Goal: Transaction & Acquisition: Purchase product/service

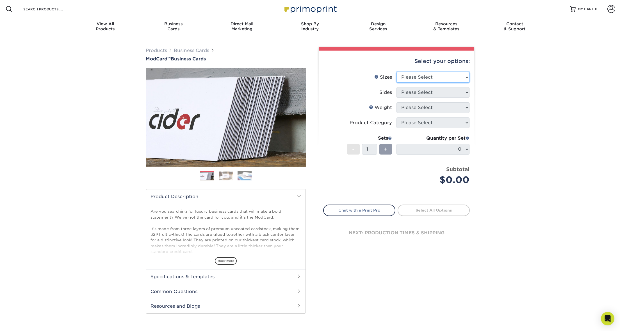
select select "2.00x3.50"
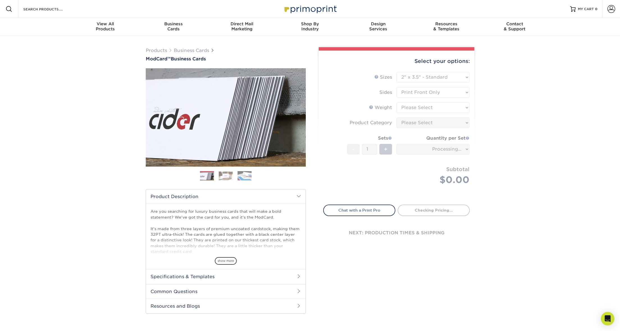
click at [443, 91] on form "Sizes Help Sizes Please Select 1.5" x 3.5" - Mini 1.75" x 3.5" - Mini 2" x 2" -…" at bounding box center [396, 135] width 147 height 126
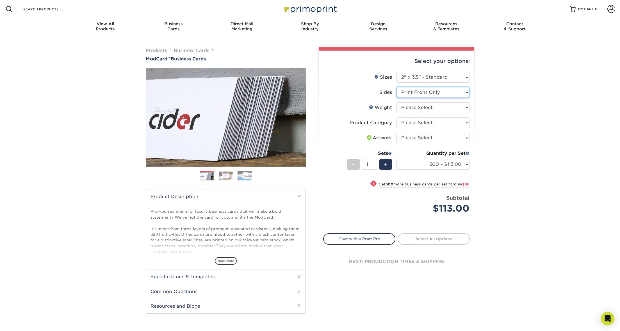
select select "13abbda7-1d64-4f25-8bb2-c179b224825d"
select select "32PTUCBLK"
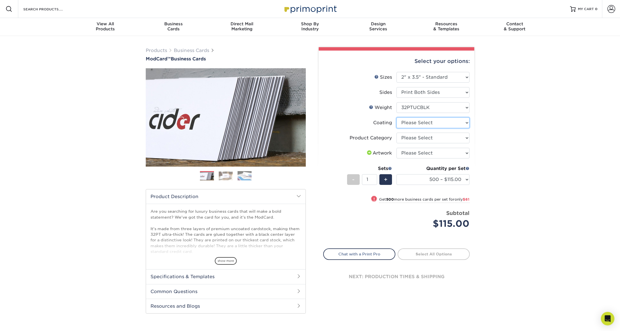
select select "3e7618de-abca-4bda-9f97-8b9129e913d8"
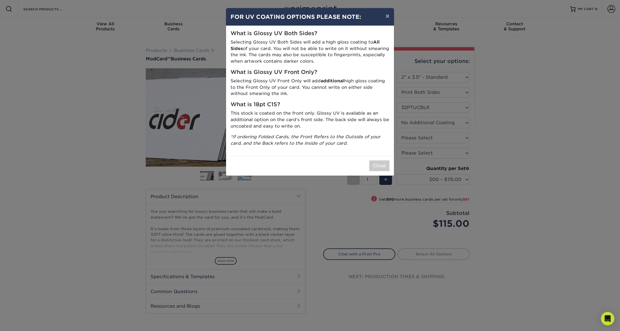
click at [380, 160] on button "Close" at bounding box center [380, 165] width 20 height 11
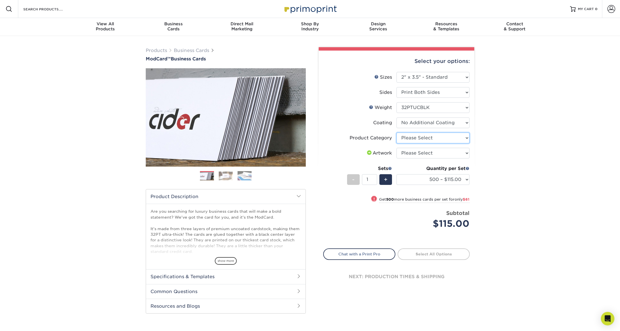
select select "3b5148f1-0588-4f88-a218-97bcfdce65c1"
select select "design"
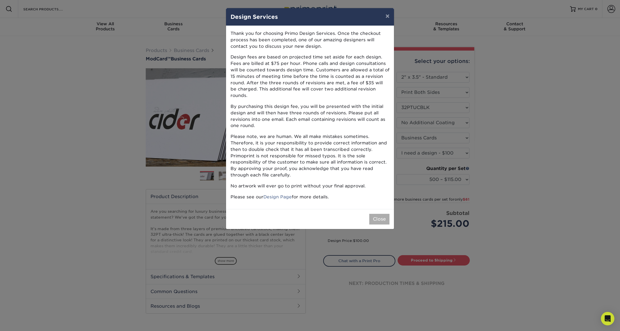
click at [383, 214] on button "Close" at bounding box center [380, 219] width 20 height 11
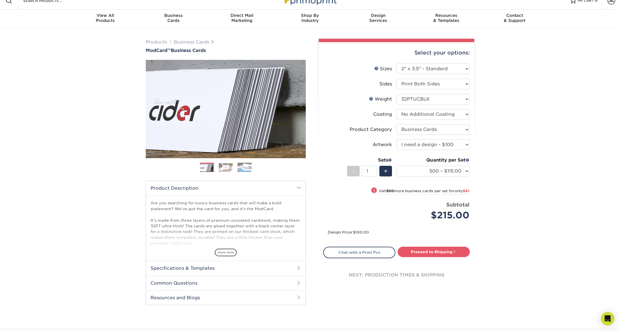
scroll to position [8, 0]
click at [468, 160] on span at bounding box center [468, 160] width 4 height 4
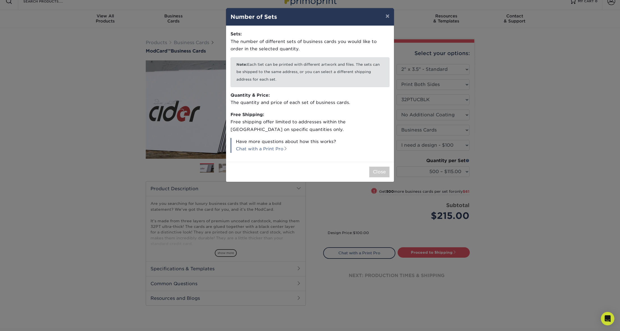
click at [382, 171] on button "Close" at bounding box center [380, 172] width 20 height 11
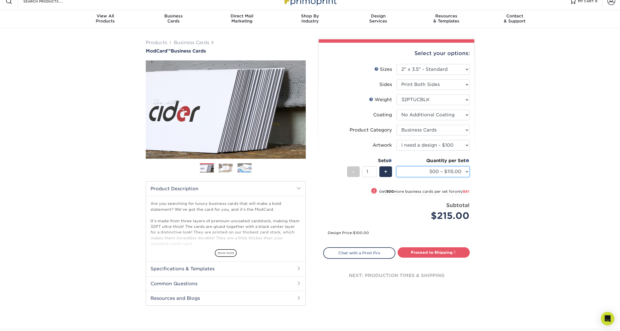
select select "1000 – $176.00"
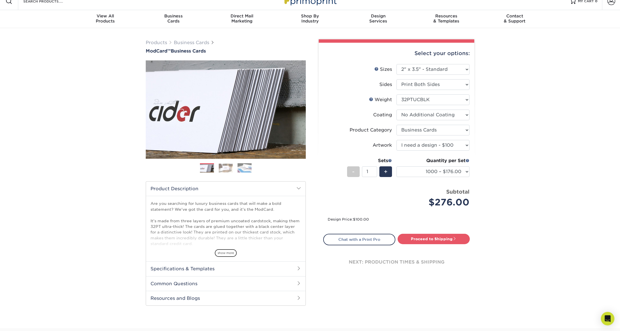
click at [226, 169] on img at bounding box center [226, 168] width 14 height 9
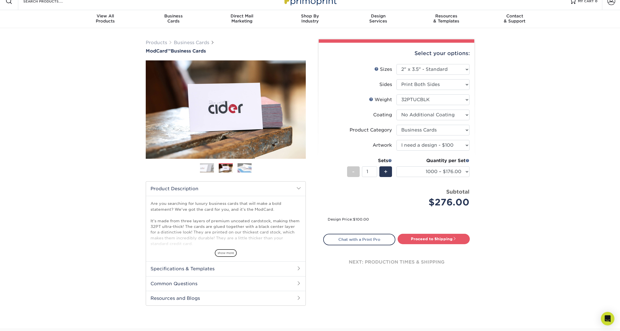
click at [245, 169] on img at bounding box center [245, 168] width 14 height 10
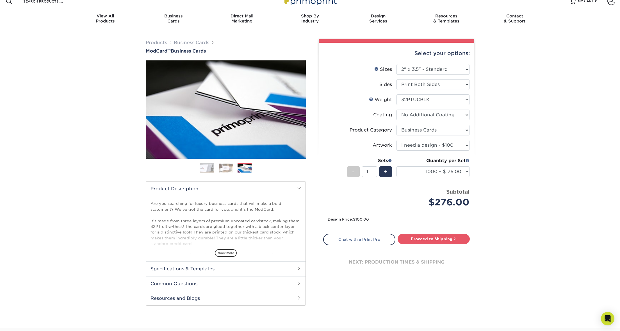
click at [228, 169] on img at bounding box center [226, 168] width 14 height 9
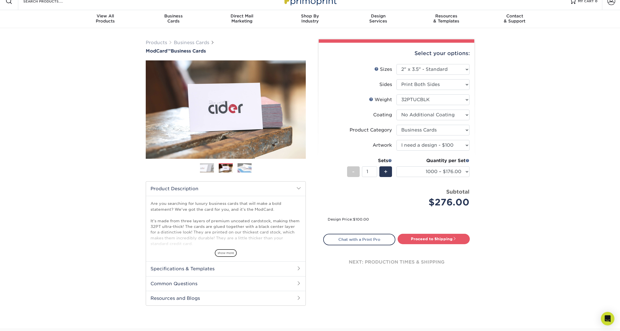
click at [209, 169] on img at bounding box center [207, 168] width 14 height 14
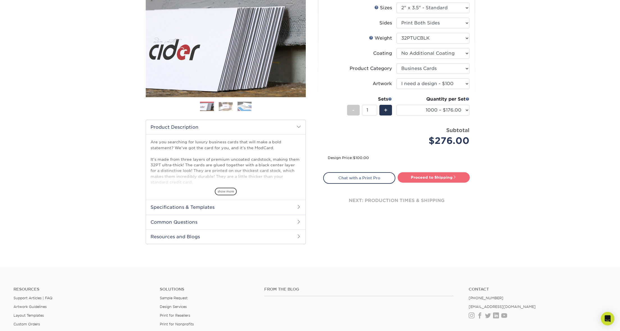
scroll to position [71, 0]
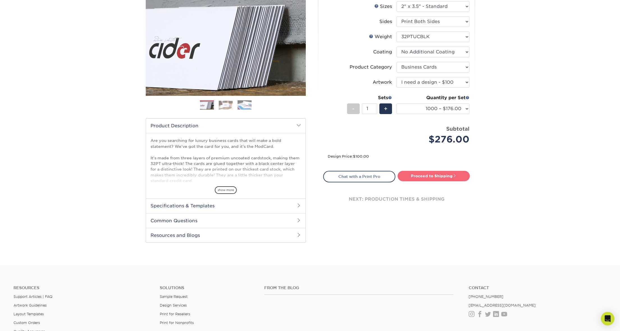
click at [427, 178] on link "Proceed to Shipping" at bounding box center [434, 176] width 72 height 10
type input "Set 1"
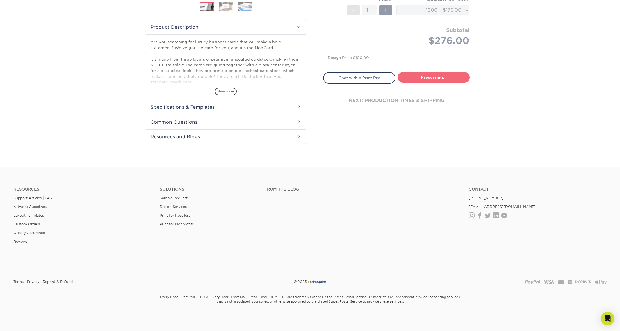
select select "c383c44d-2edd-4fc5-ad7a-8da4d041a964"
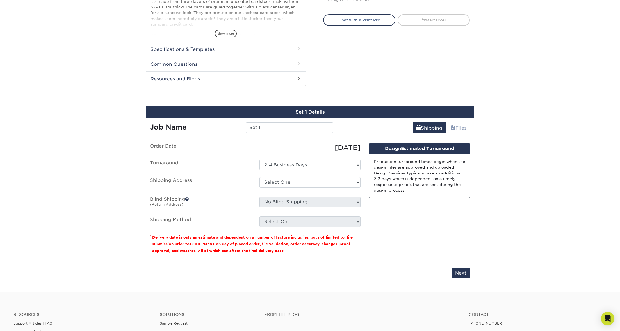
scroll to position [228, 0]
select select "newaddress"
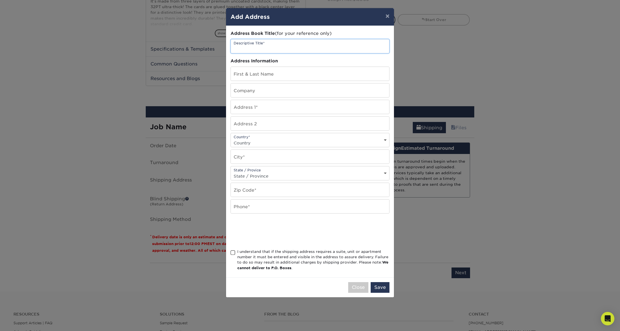
click at [255, 48] on input "text" at bounding box center [310, 46] width 158 height 14
click at [386, 17] on button "×" at bounding box center [387, 16] width 13 height 16
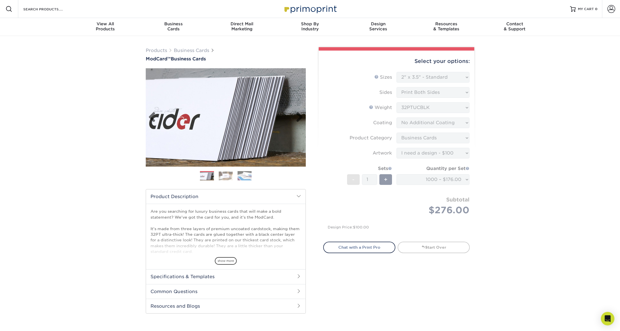
scroll to position [0, 0]
click at [298, 115] on link "Next" at bounding box center [297, 117] width 11 height 11
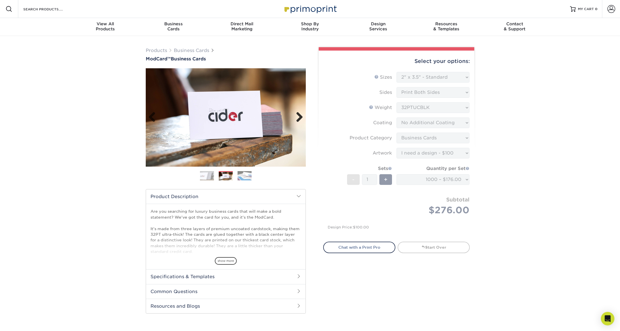
click at [298, 115] on link "Next" at bounding box center [297, 117] width 11 height 11
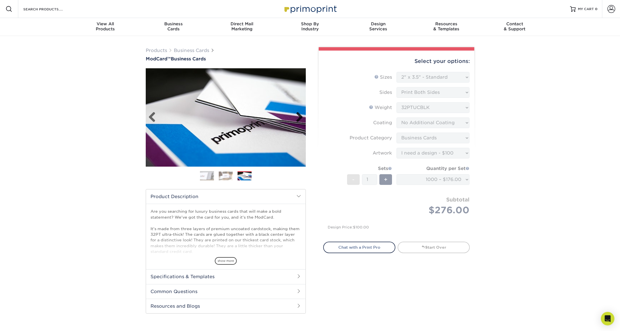
click at [298, 115] on link "Next" at bounding box center [297, 117] width 11 height 11
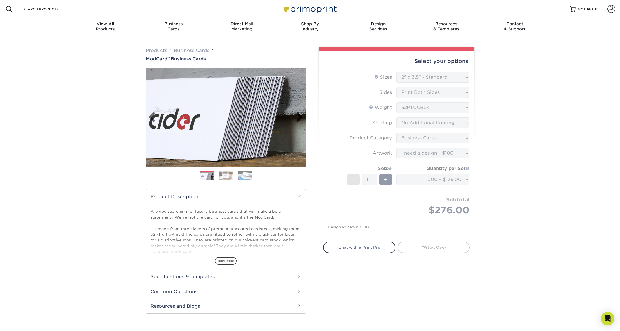
click at [298, 115] on link "Next" at bounding box center [297, 117] width 11 height 11
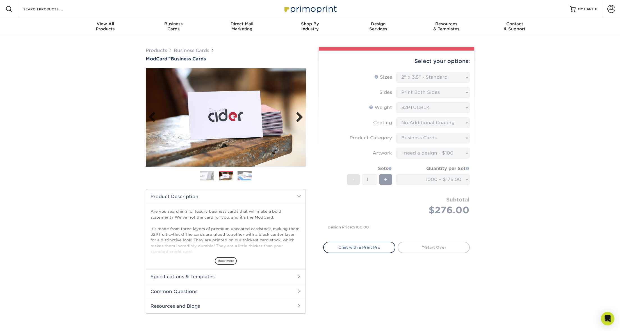
click at [298, 115] on link "Next" at bounding box center [297, 117] width 11 height 11
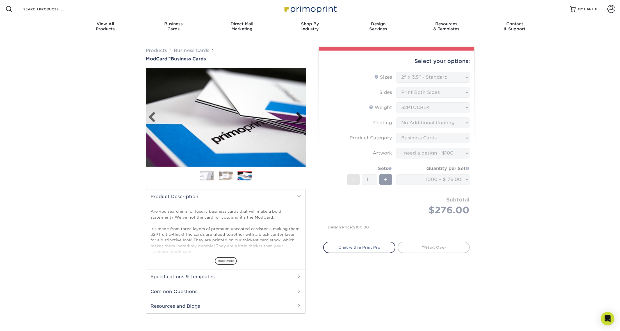
click at [298, 115] on link "Next" at bounding box center [297, 117] width 11 height 11
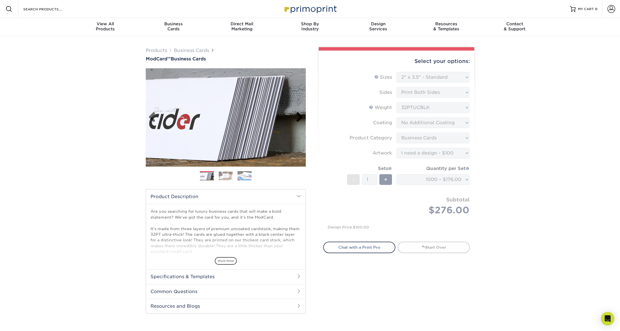
click at [298, 115] on link "Next" at bounding box center [297, 117] width 11 height 11
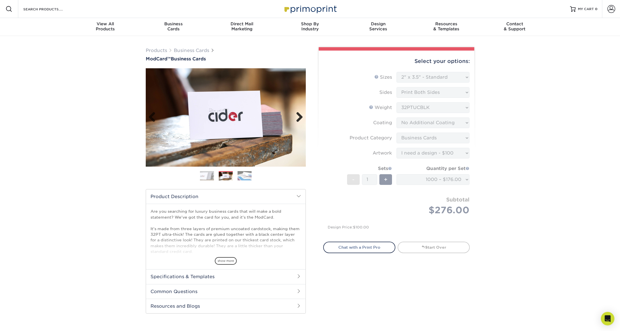
click at [298, 115] on link "Next" at bounding box center [297, 117] width 11 height 11
